Goal: Information Seeking & Learning: Learn about a topic

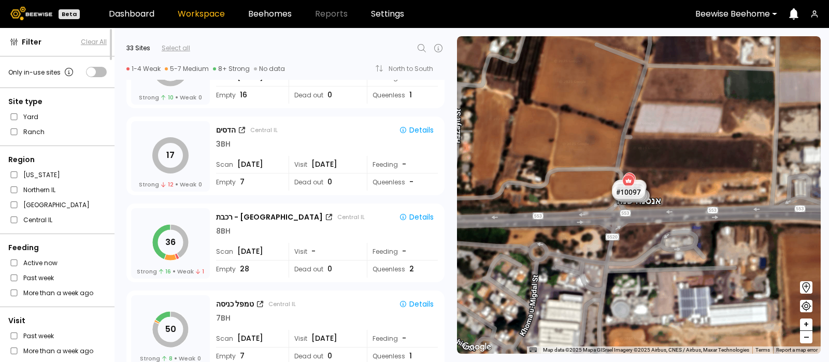
scroll to position [1101, 0]
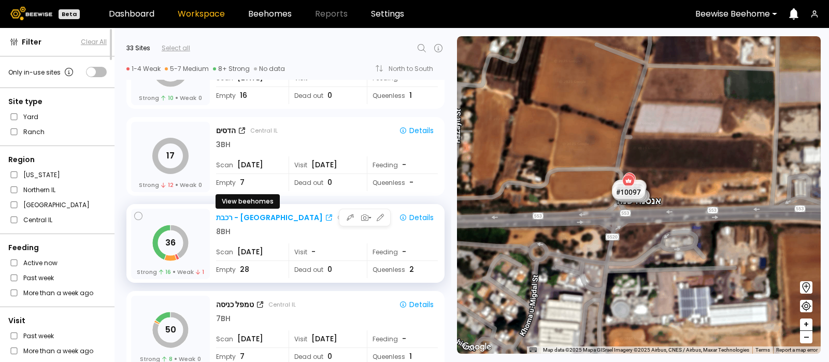
click at [231, 216] on div "רכבת - [GEOGRAPHIC_DATA]" at bounding box center [269, 217] width 107 height 11
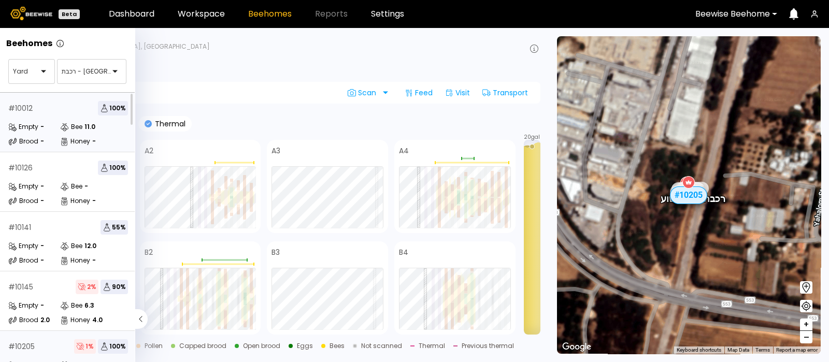
click at [59, 98] on div "# 10012 100 % Empty - Bee 11.0 Brood - Honey -" at bounding box center [68, 123] width 136 height 60
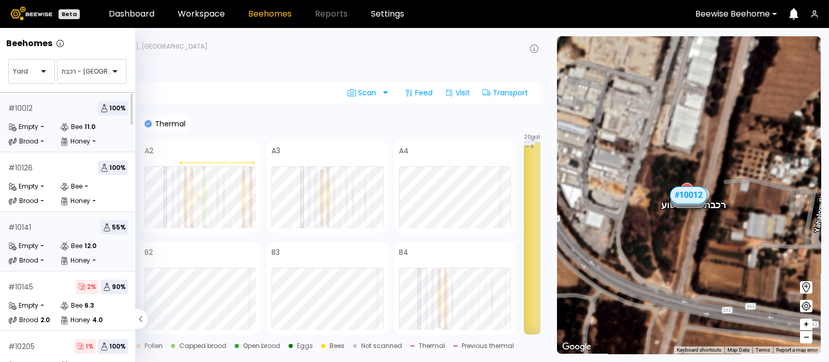
click at [32, 245] on div "Empty" at bounding box center [23, 246] width 30 height 10
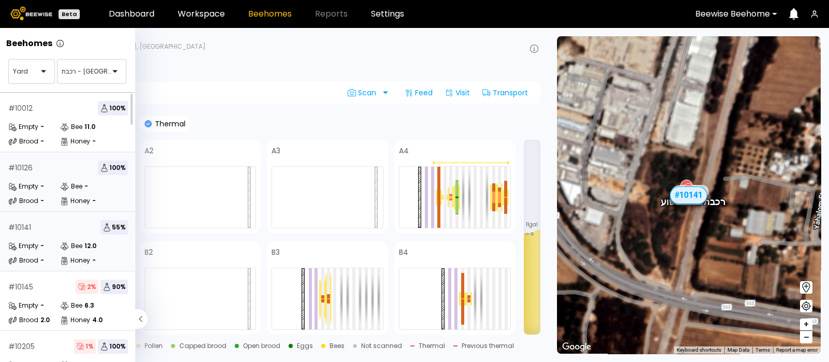
click at [35, 169] on div "# 10126 100 %" at bounding box center [68, 168] width 120 height 15
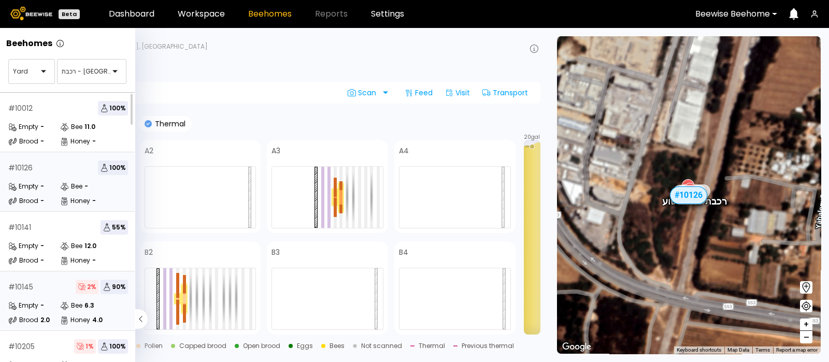
click at [30, 292] on div "# 10145 2 % 90 %" at bounding box center [68, 287] width 120 height 15
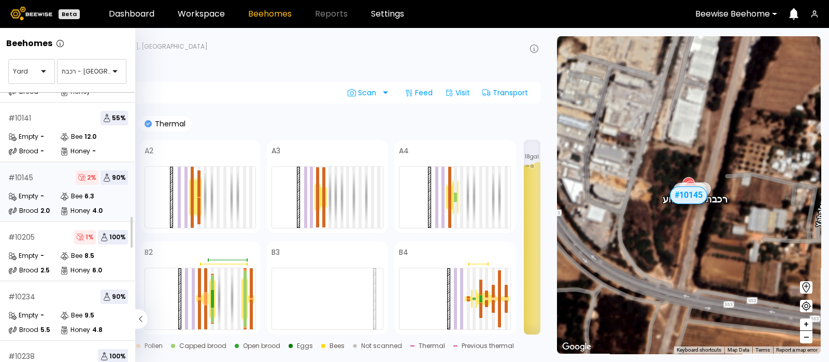
scroll to position [115, 0]
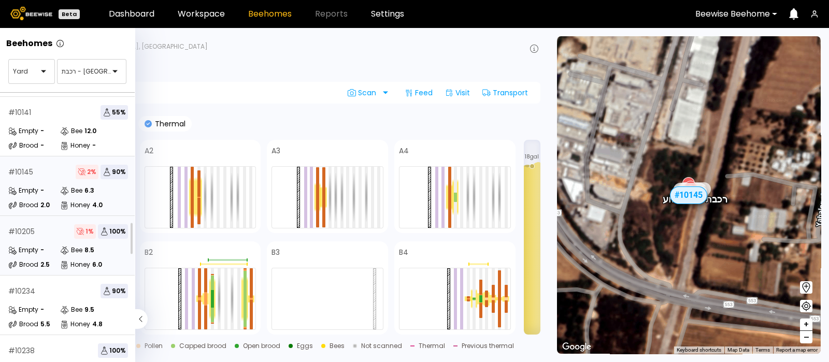
click at [49, 249] on div "Empty -" at bounding box center [34, 250] width 52 height 10
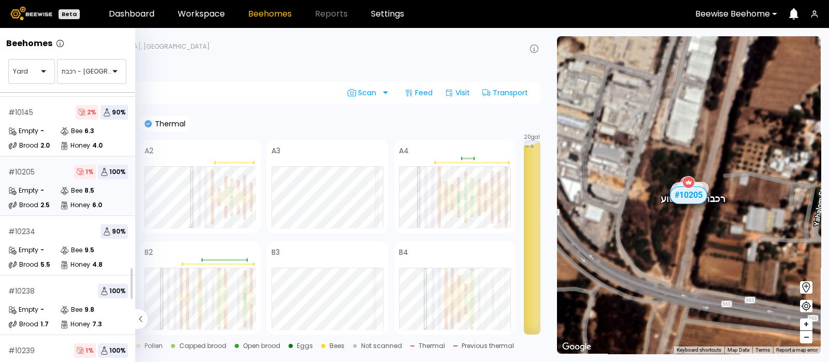
scroll to position [184, 0]
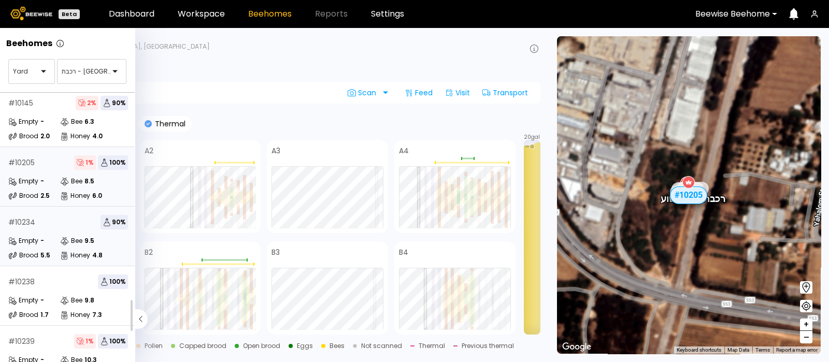
click at [43, 242] on div "-" at bounding box center [42, 241] width 4 height 6
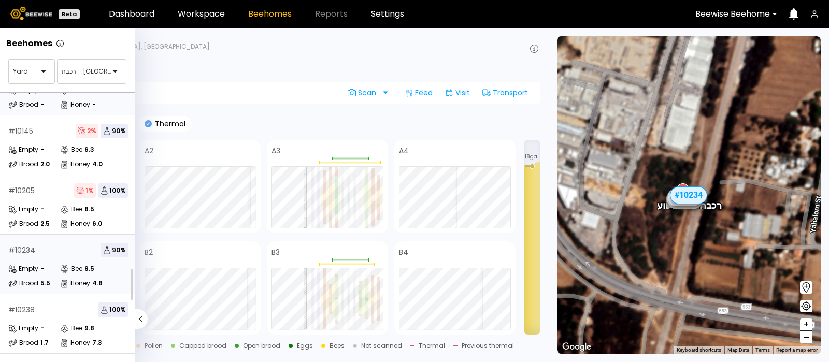
scroll to position [212, 0]
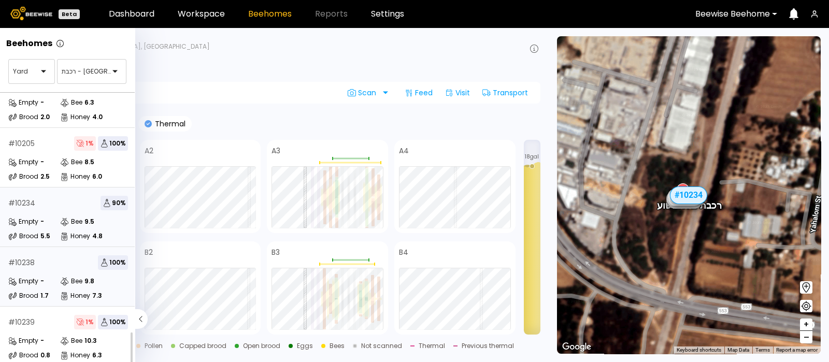
click at [38, 278] on div "Empty - Bee 9.8 Brood 1.7 Honey 7.3" at bounding box center [68, 288] width 120 height 25
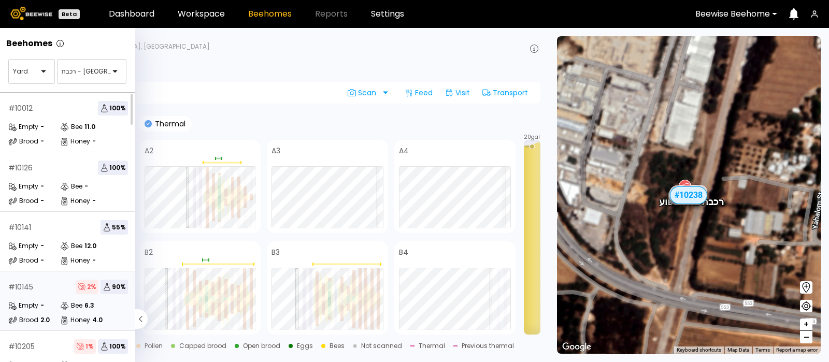
scroll to position [212, 0]
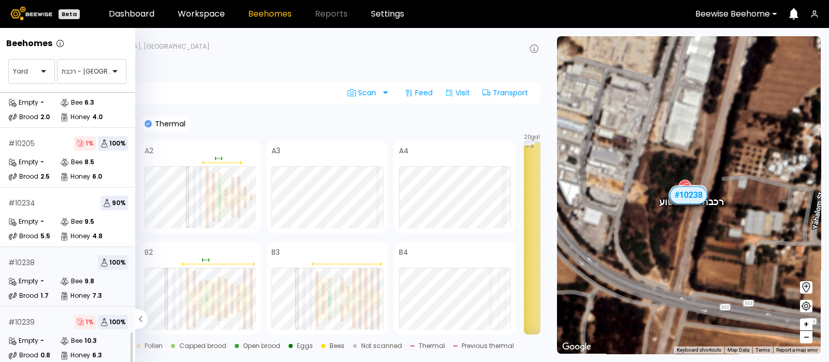
click at [32, 336] on div "Empty" at bounding box center [23, 341] width 30 height 10
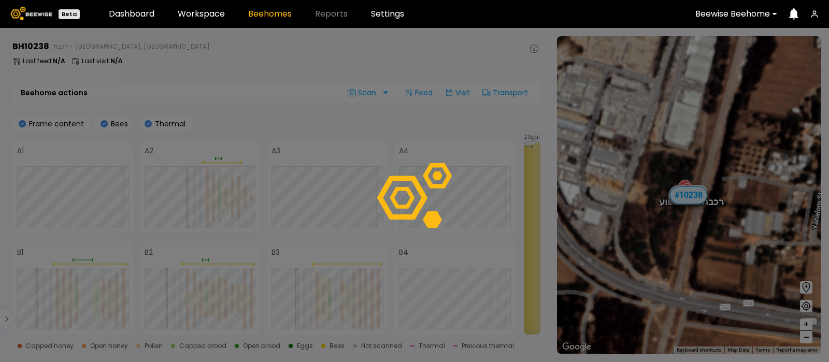
scroll to position [185, 0]
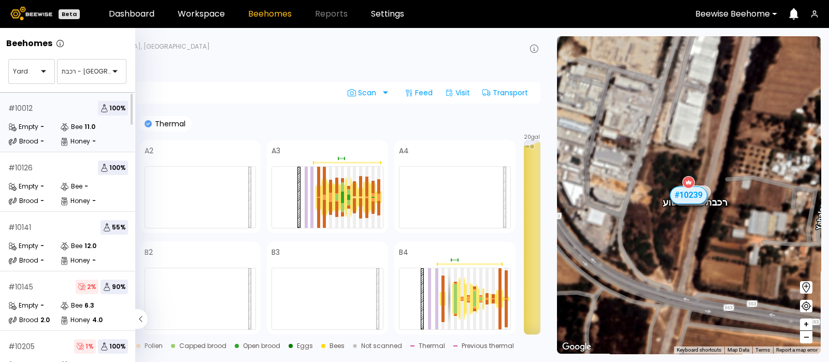
click at [54, 109] on div "# 10012 100 %" at bounding box center [68, 108] width 120 height 15
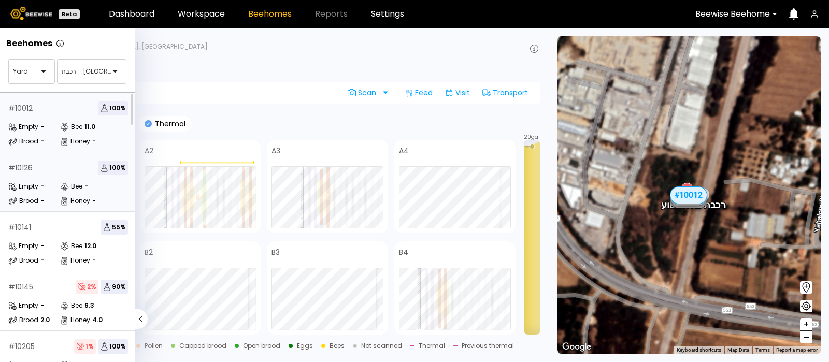
click at [29, 175] on div "# 10126 100 % Empty - Bee - Brood - Honey -" at bounding box center [68, 182] width 136 height 60
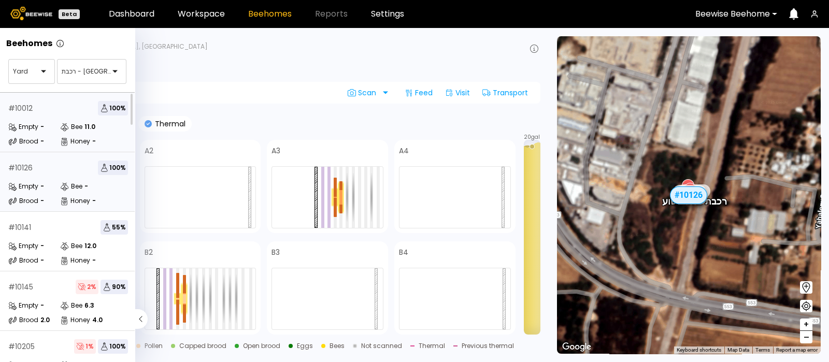
click at [31, 137] on div "Brood" at bounding box center [23, 141] width 30 height 10
